Goal: Information Seeking & Learning: Learn about a topic

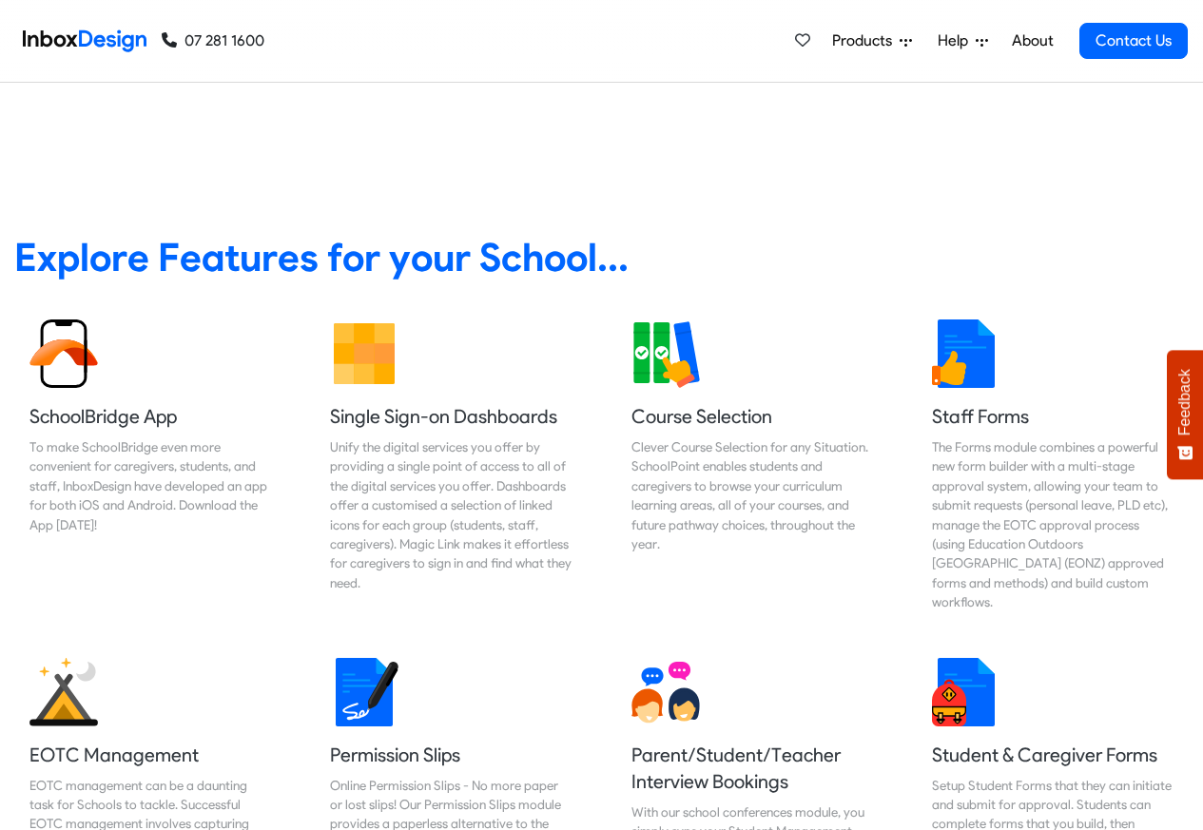
scroll to position [685, 0]
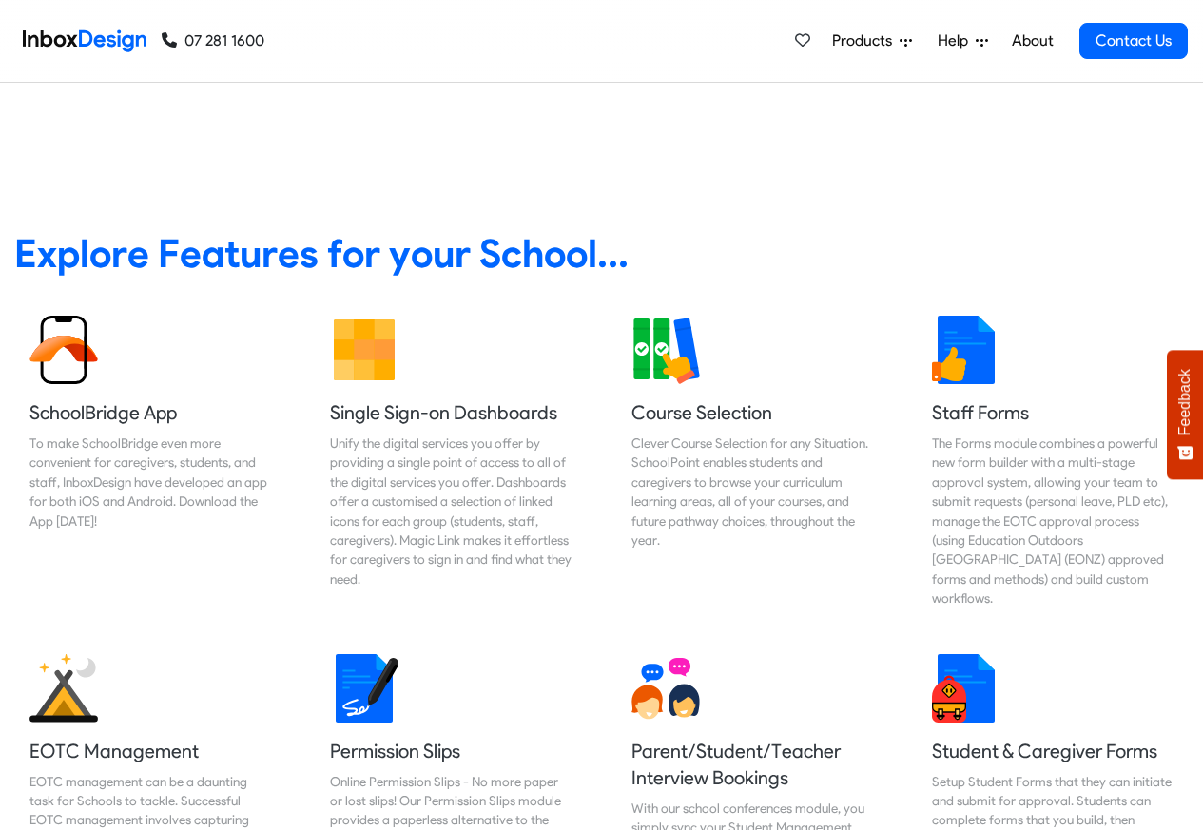
click at [1032, 42] on link "About" at bounding box center [1032, 41] width 52 height 38
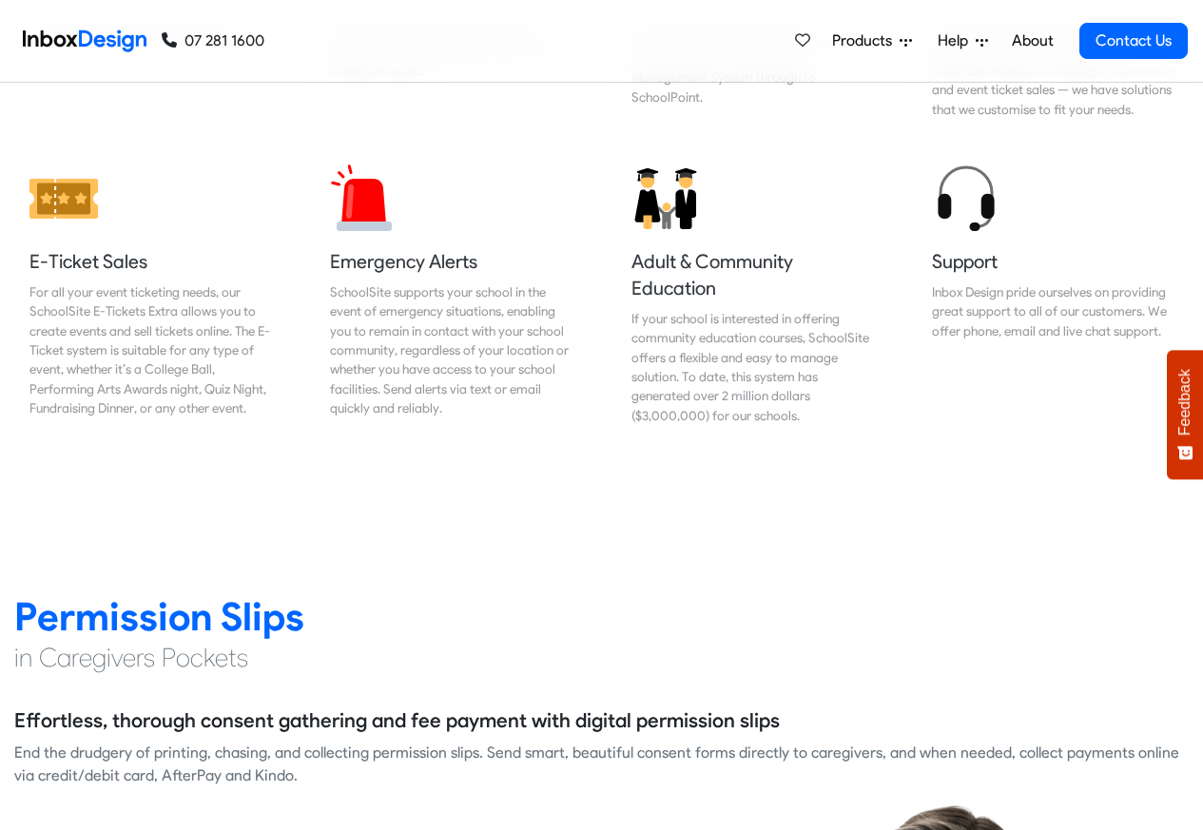
scroll to position [2171, 0]
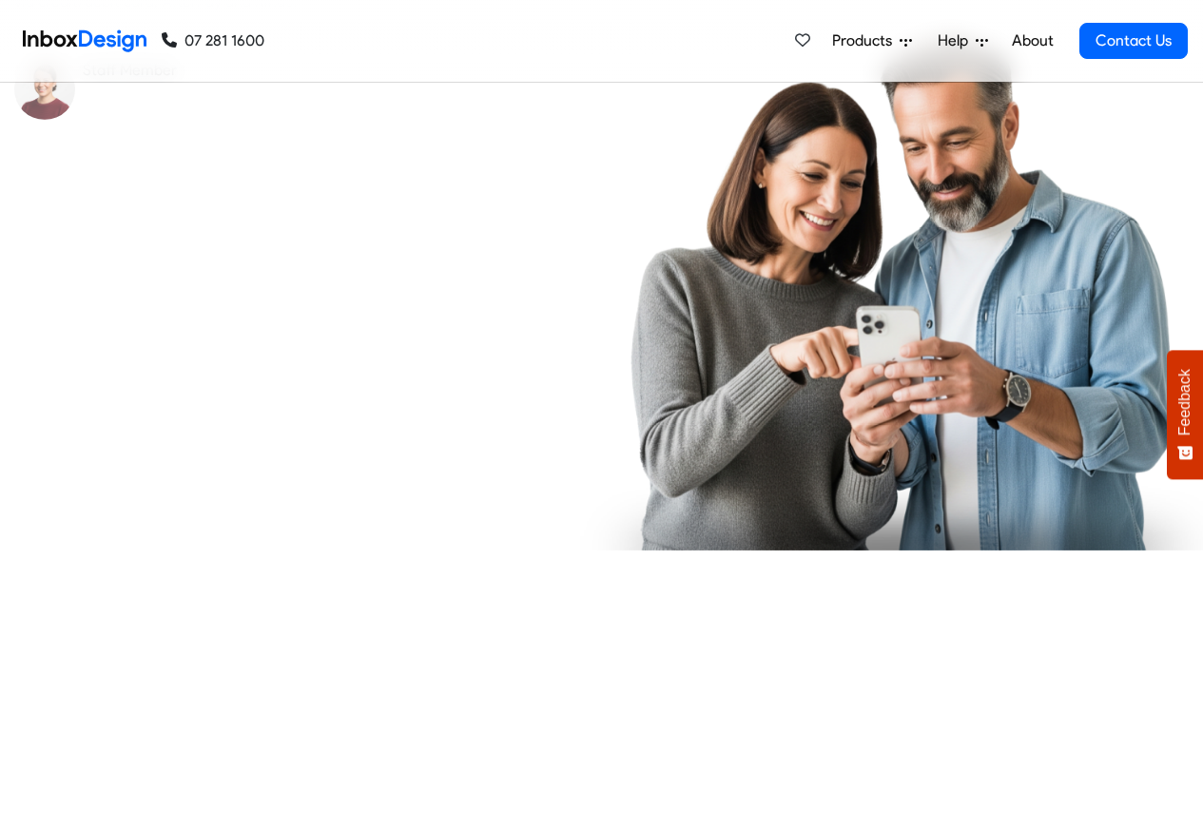
checkbox input "true"
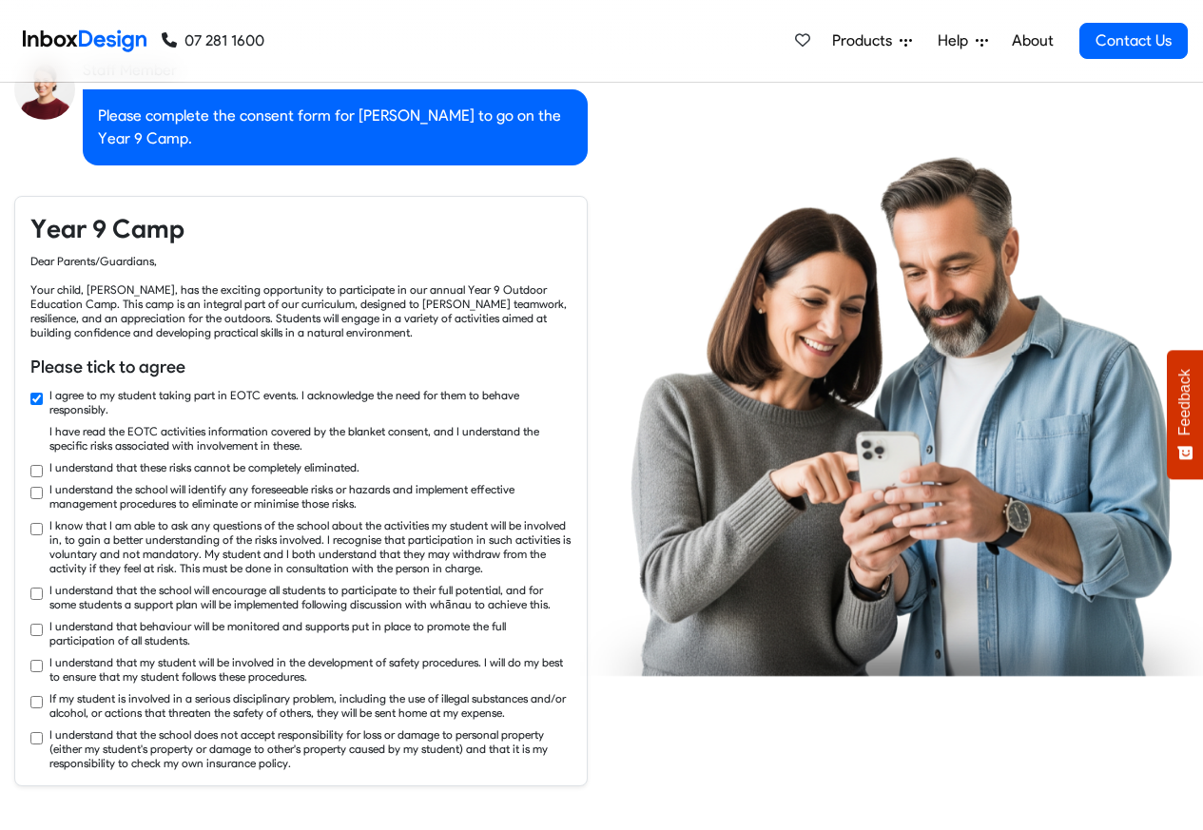
scroll to position [2970, 0]
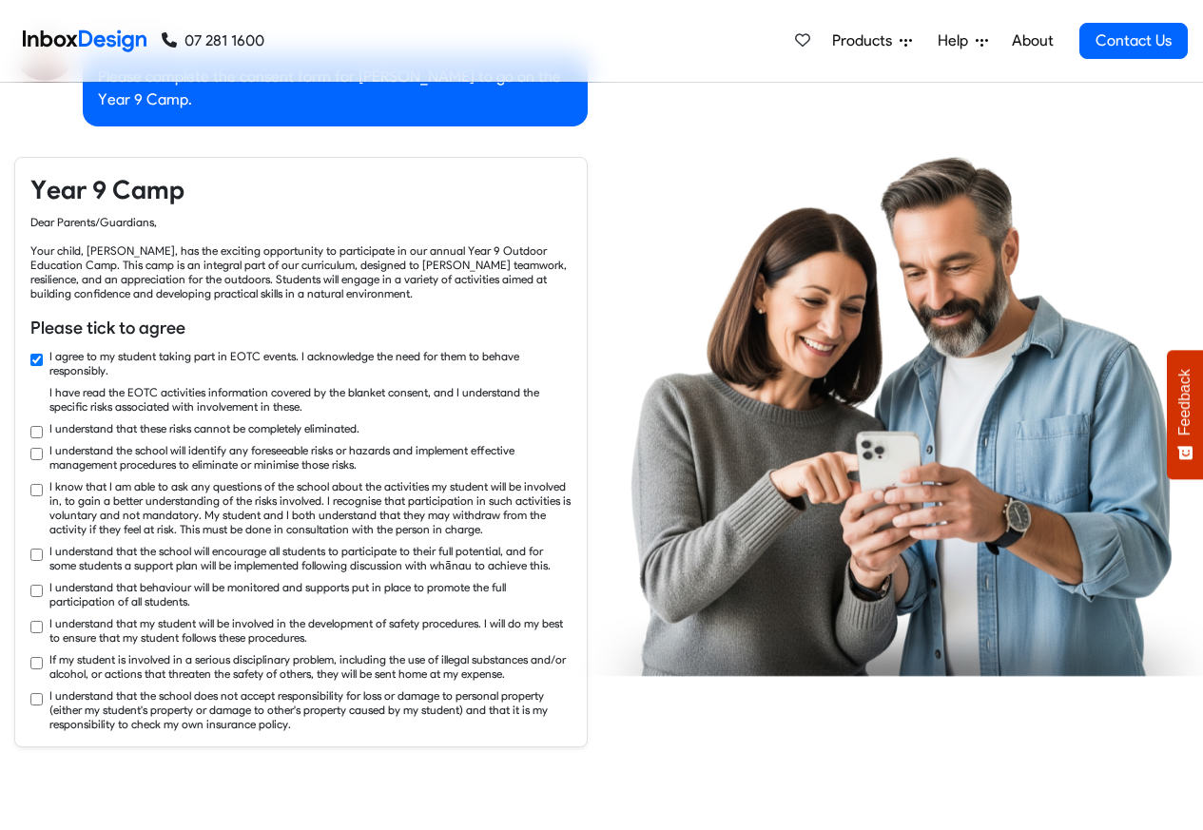
checkbox input "true"
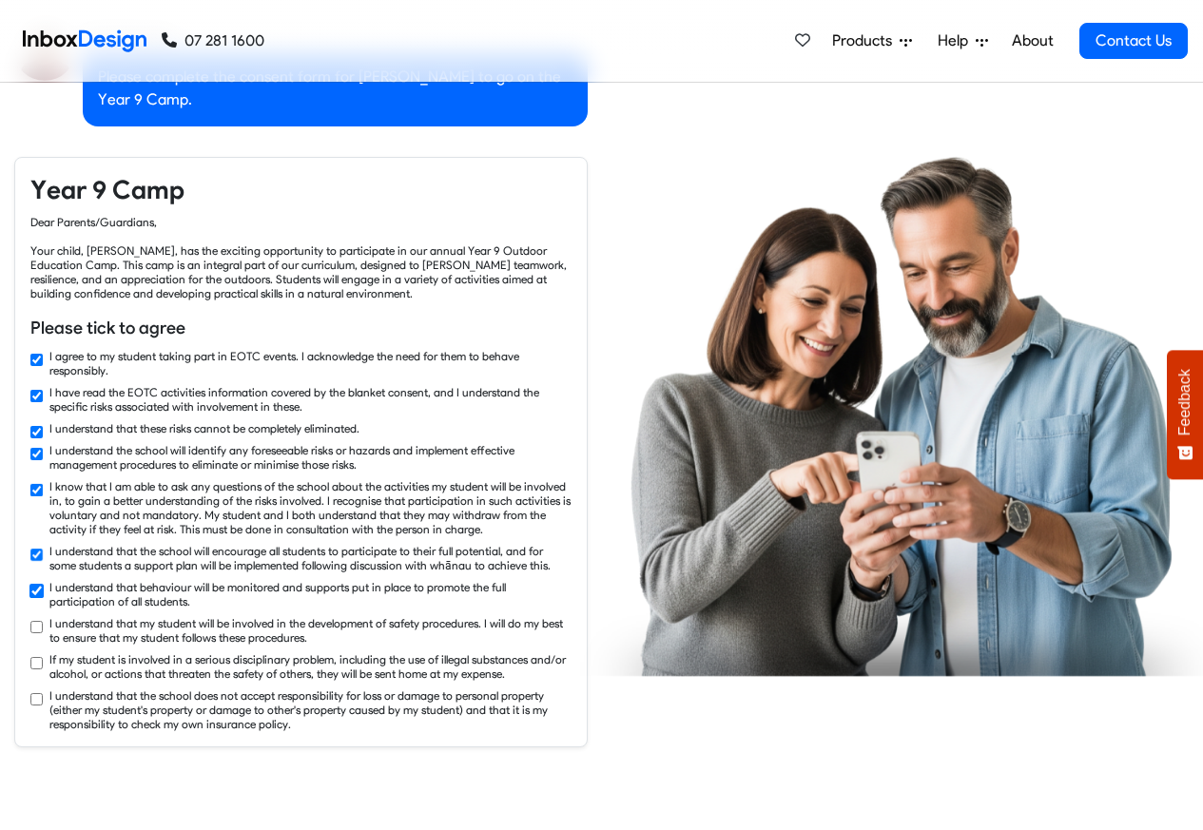
checkbox input "true"
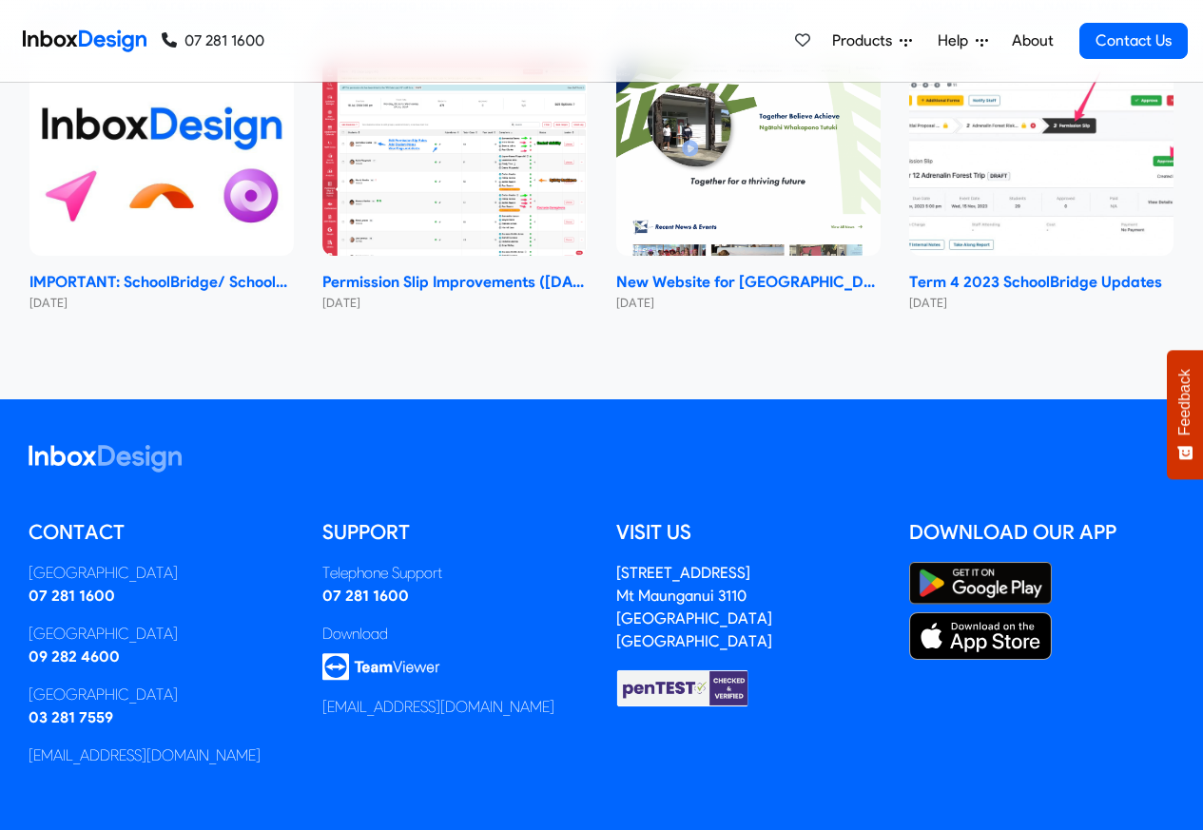
scroll to position [11350, 0]
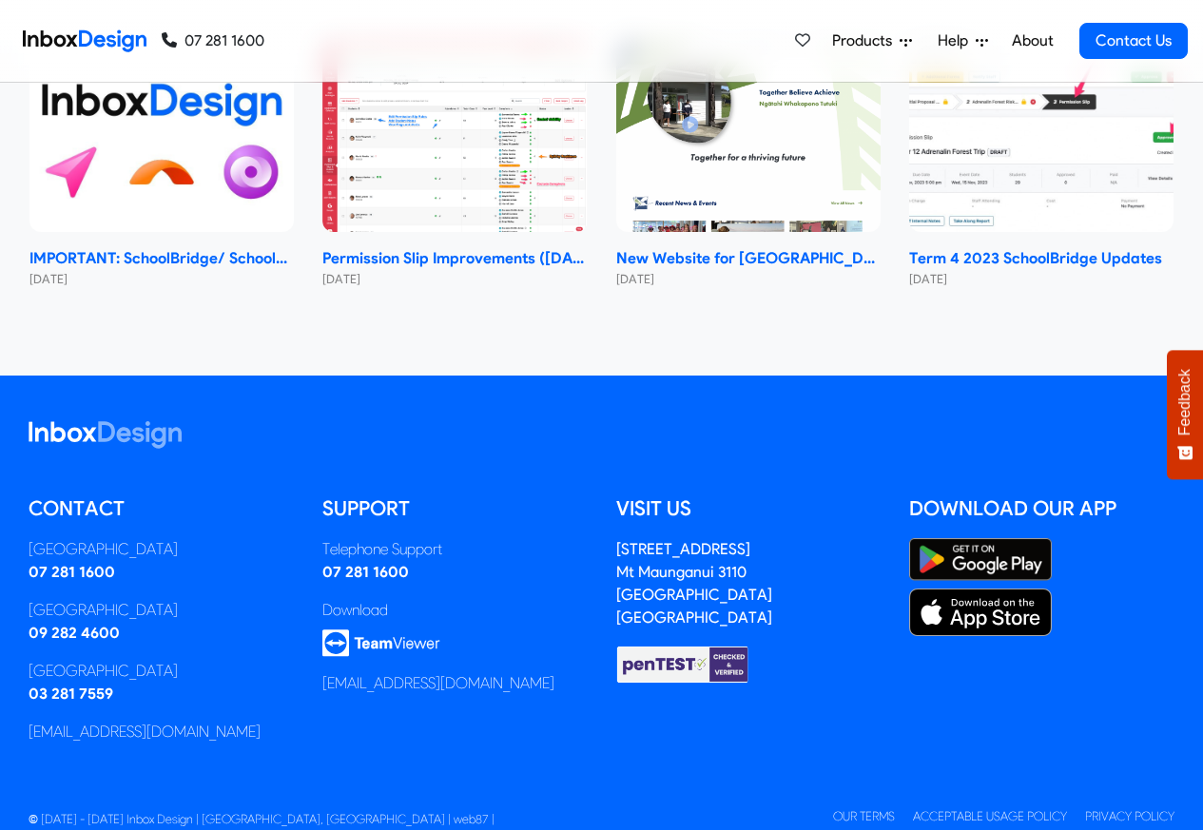
click at [849, 41] on span "Products" at bounding box center [866, 40] width 68 height 23
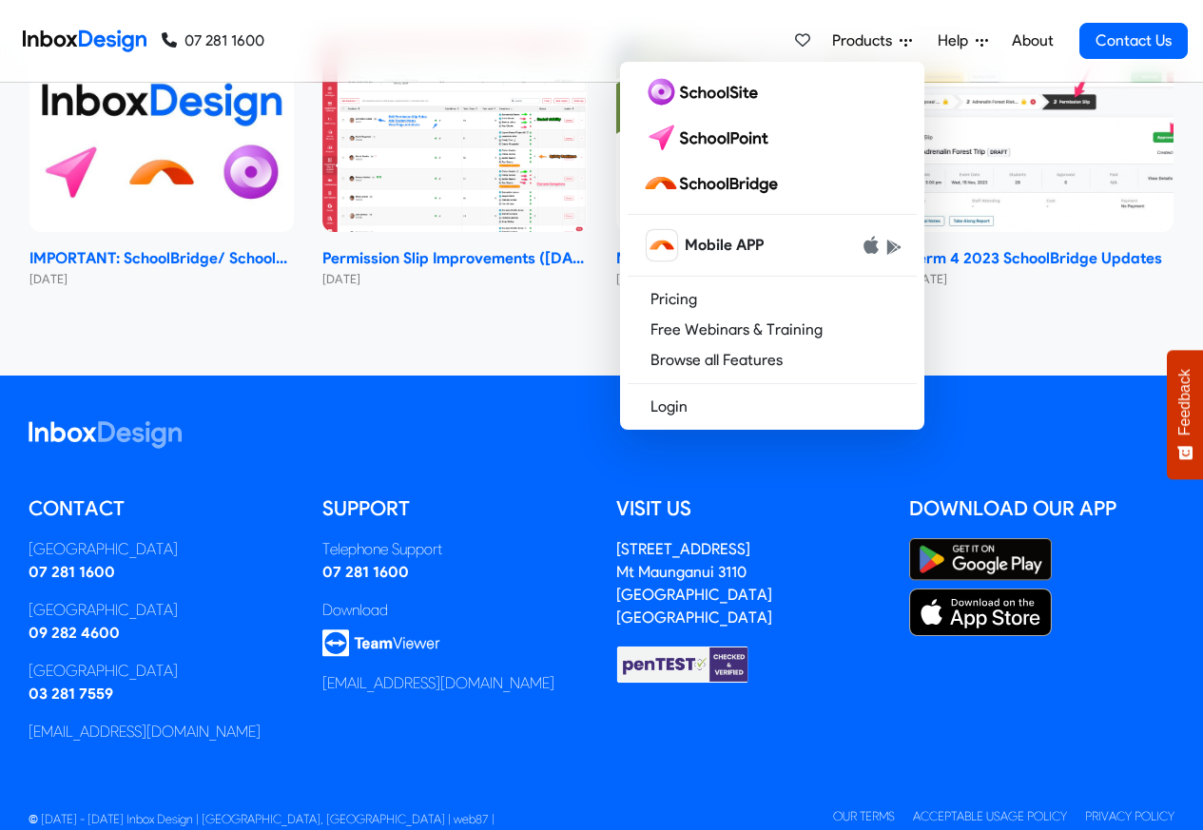
checkbox input "false"
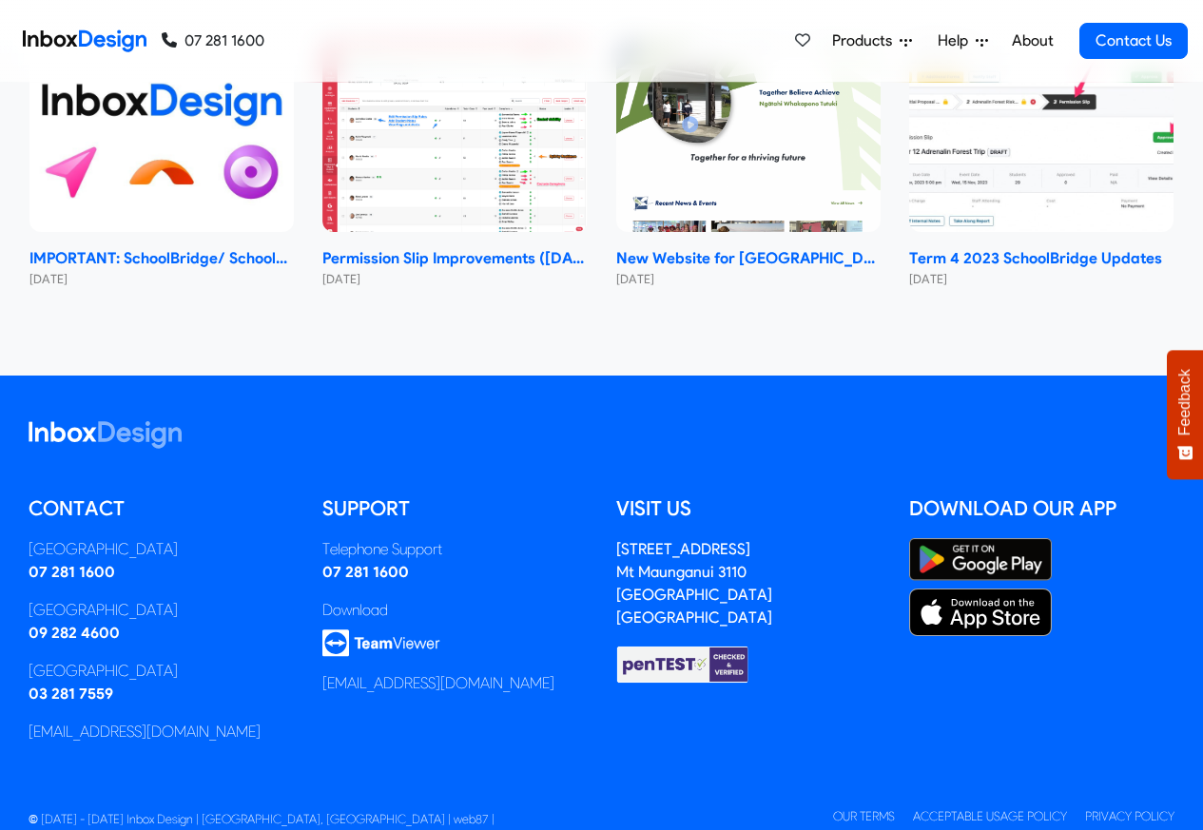
scroll to position [0, 0]
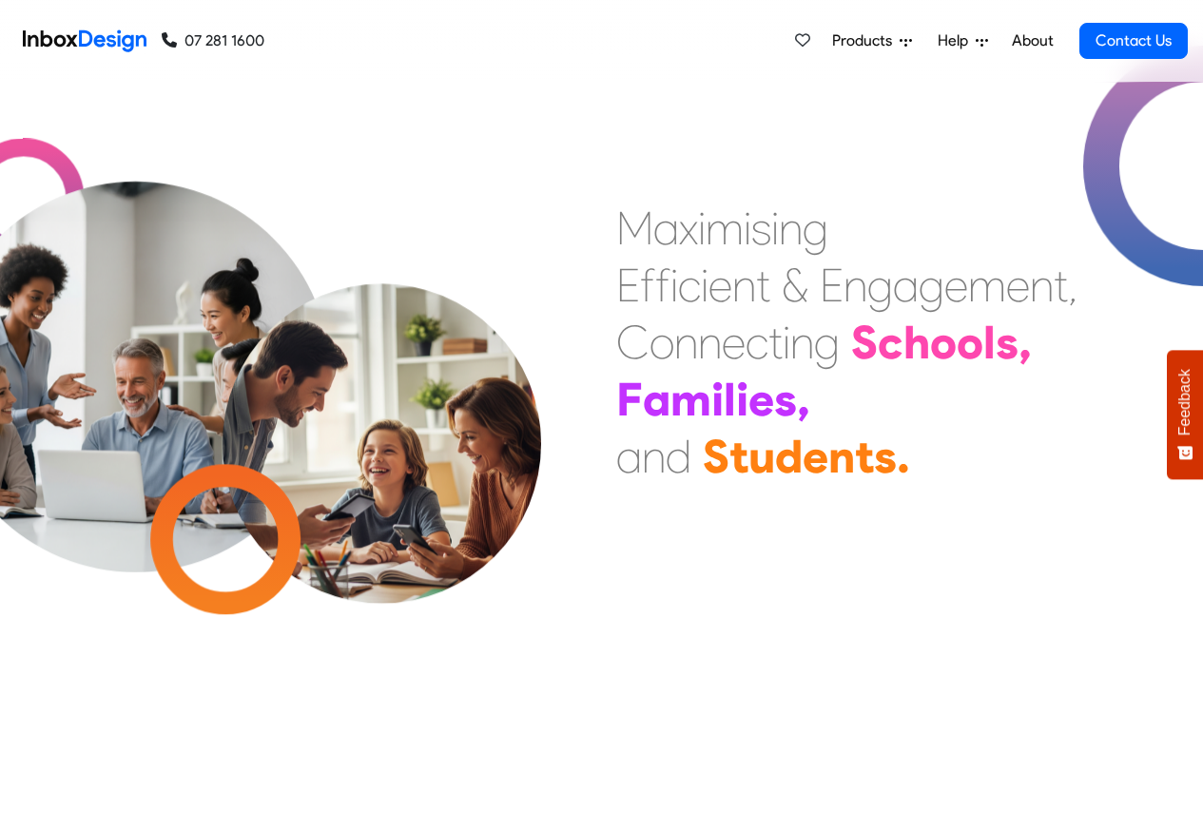
checkbox input "false"
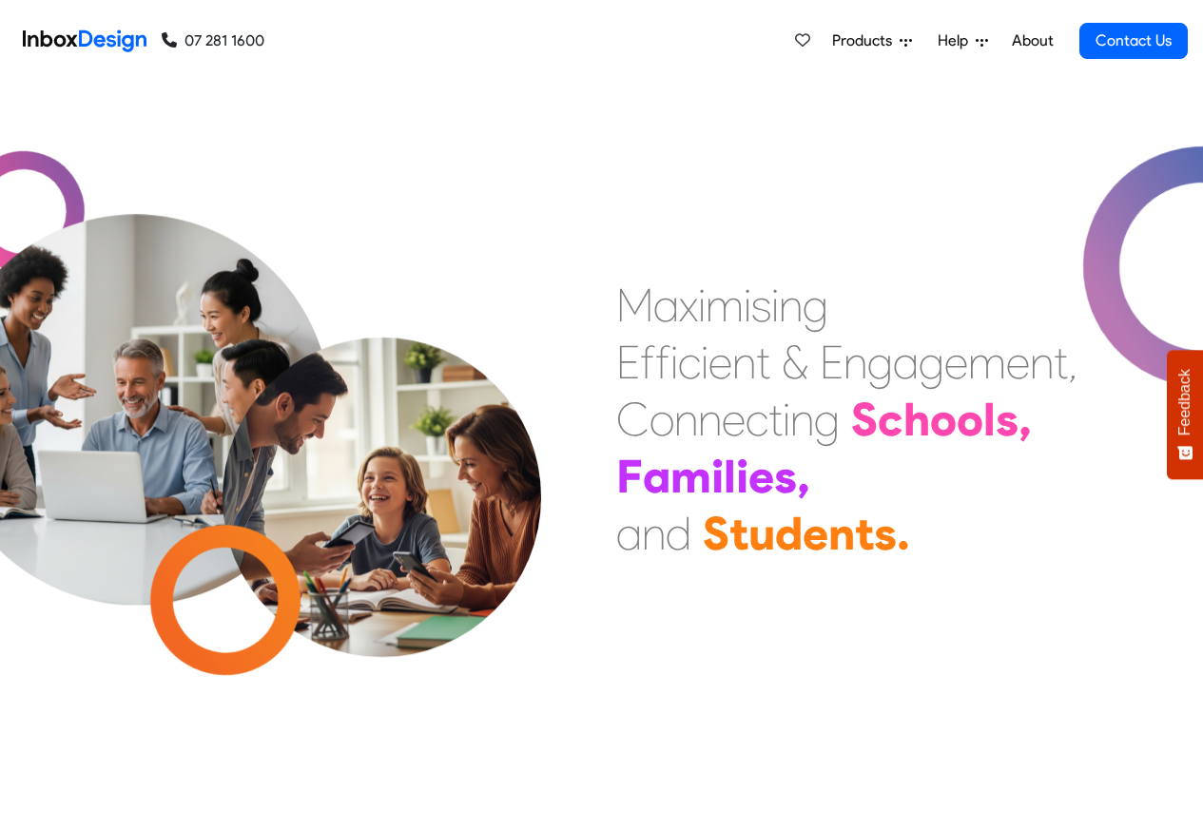
checkbox input "false"
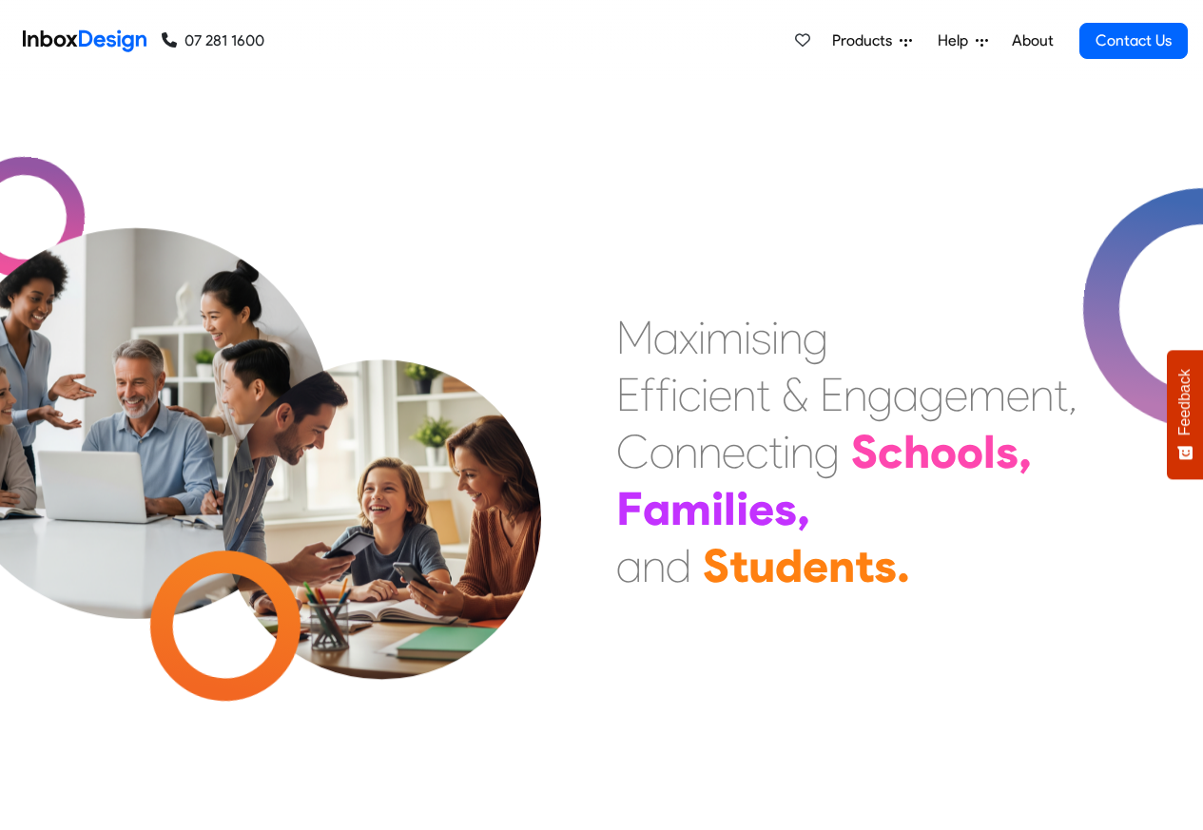
checkbox input "false"
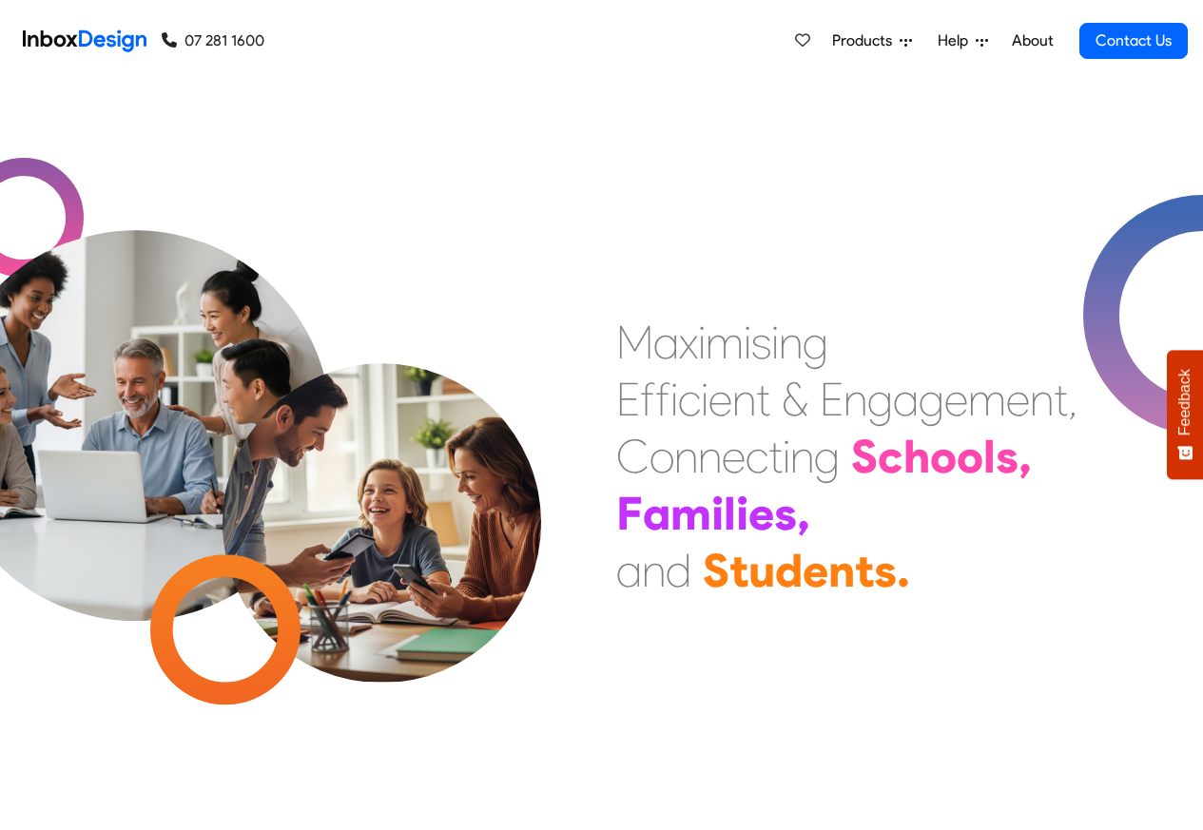
click at [951, 41] on span "Help" at bounding box center [957, 40] width 38 height 23
